Goal: Obtain resource: Obtain resource

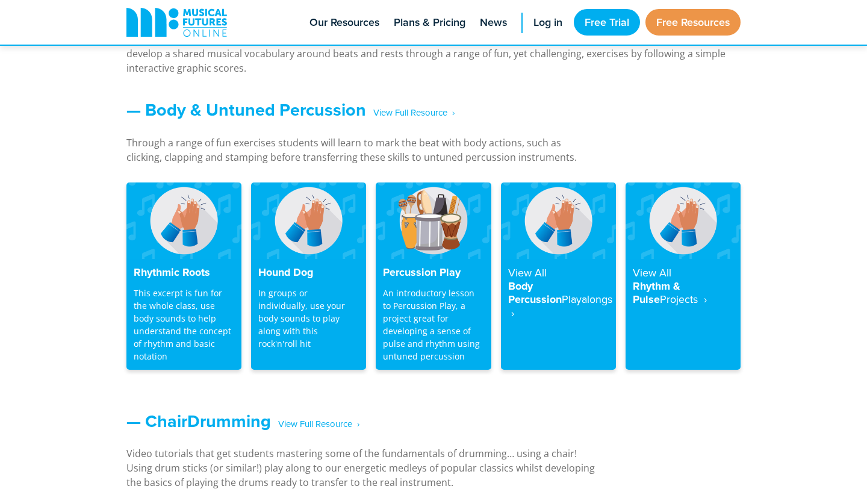
scroll to position [994, 0]
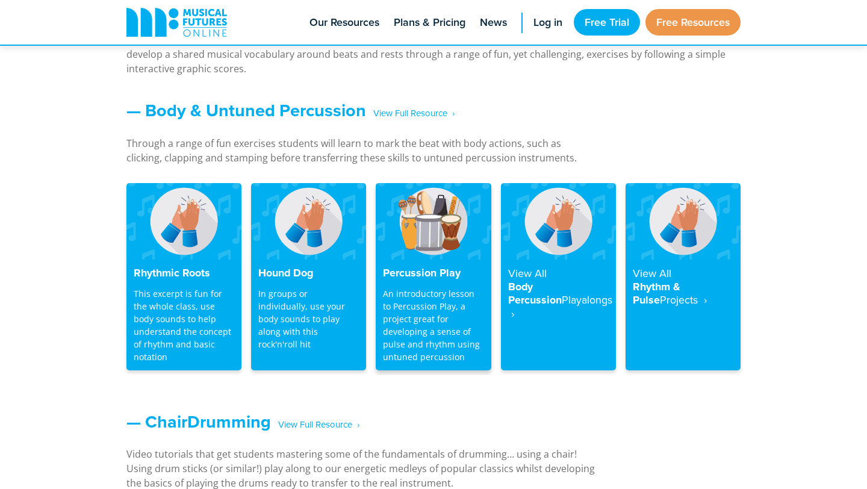
click at [432, 302] on p "An introductory lesson to Percussion Play, a project great for developing a sen…" at bounding box center [433, 325] width 101 height 76
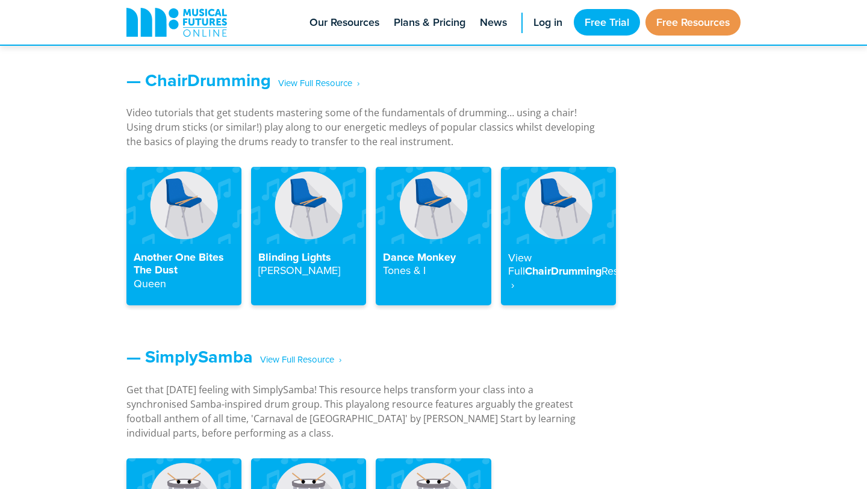
scroll to position [1333, 0]
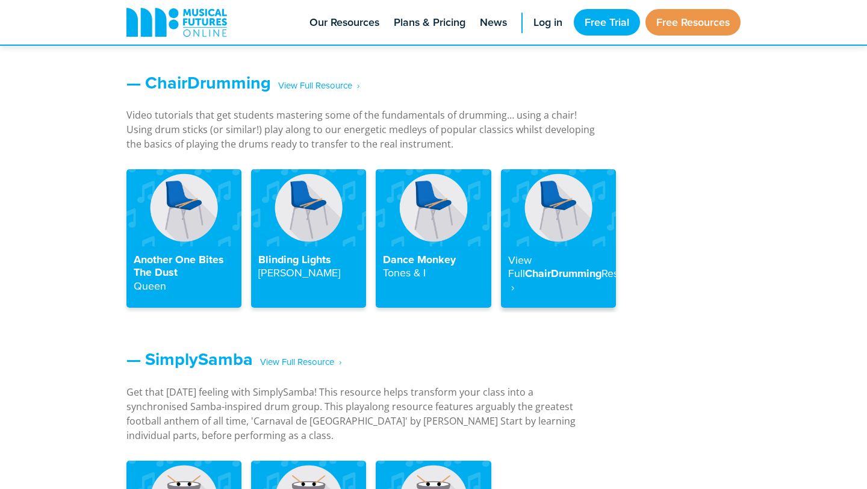
click at [538, 270] on h4 "View Full ChairDrumming Resource ‎ ›" at bounding box center [558, 274] width 101 height 41
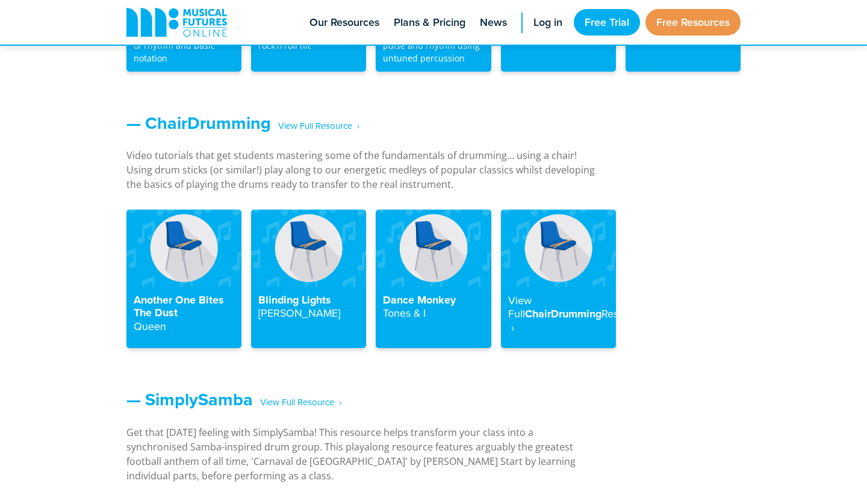
scroll to position [1290, 0]
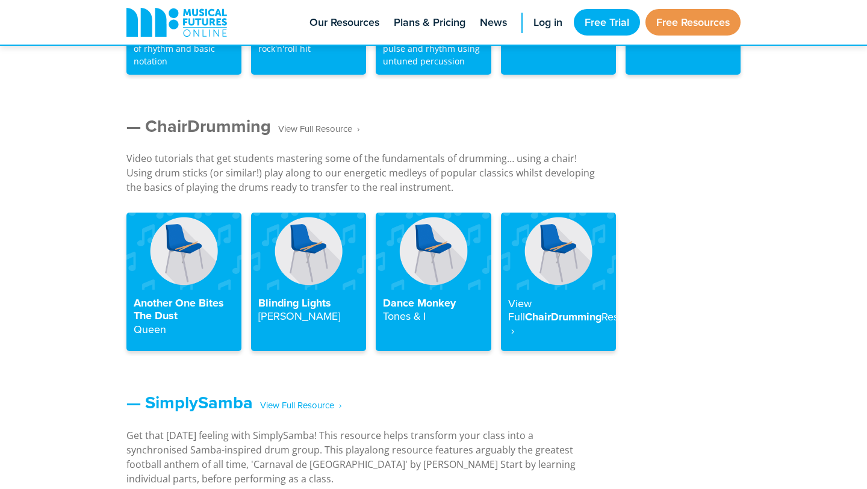
click at [331, 129] on span "‎ ‎ ‎ View Full Resource‎‏‏‎ ‎ ›" at bounding box center [315, 129] width 89 height 21
